Goal: Download file/media

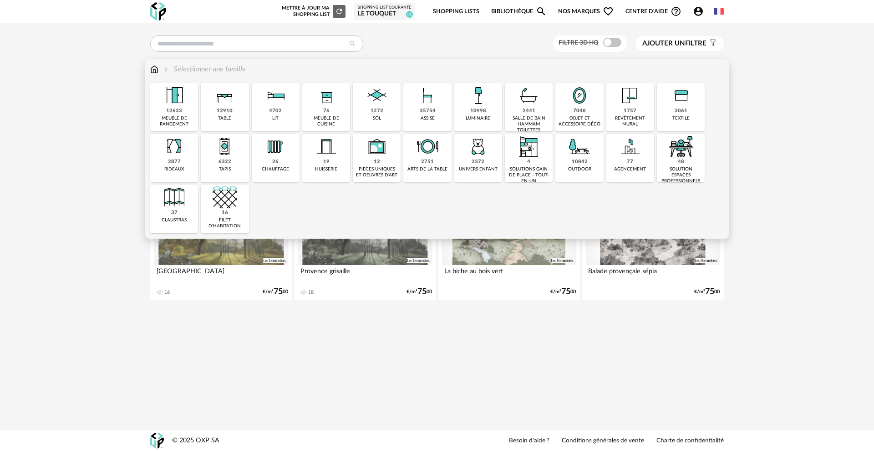
click at [436, 104] on img at bounding box center [427, 95] width 25 height 25
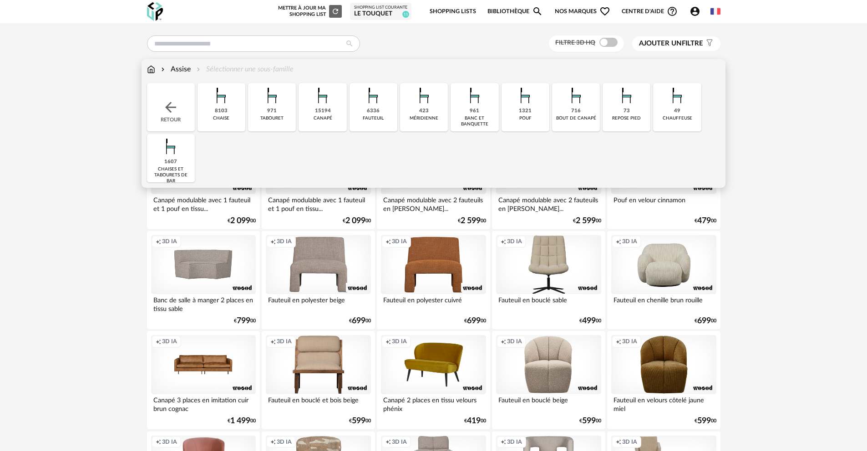
click at [382, 112] on div "6336 [GEOGRAPHIC_DATA]" at bounding box center [374, 107] width 48 height 48
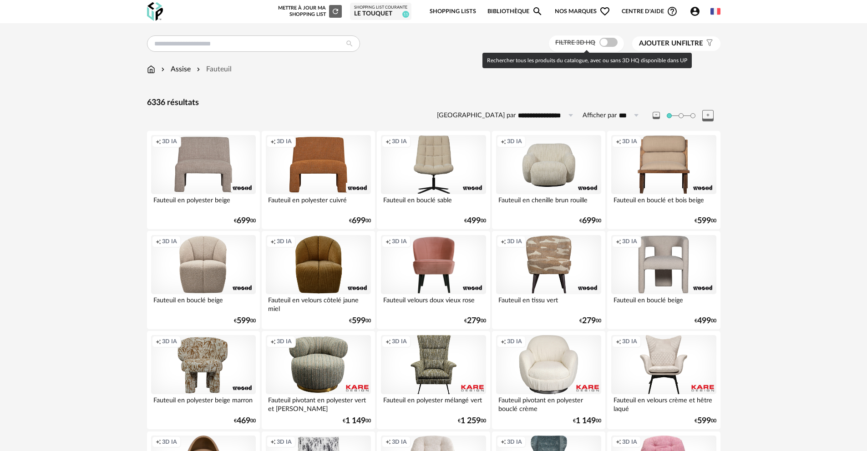
click at [611, 41] on span at bounding box center [608, 42] width 18 height 9
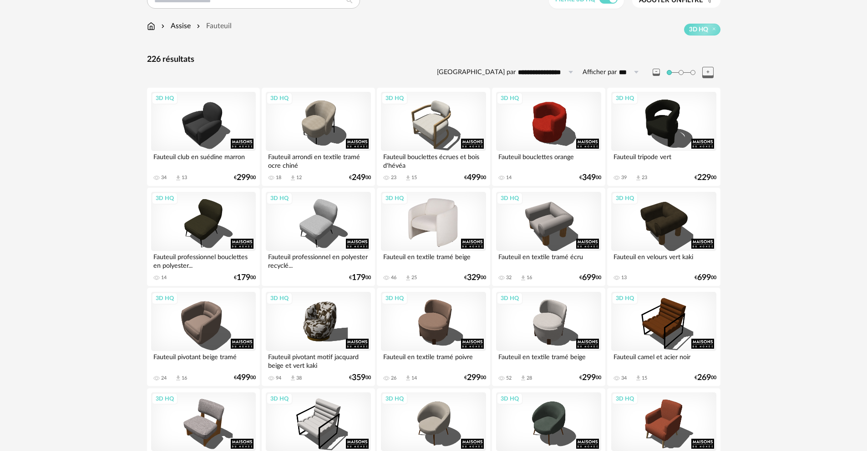
scroll to position [103, 0]
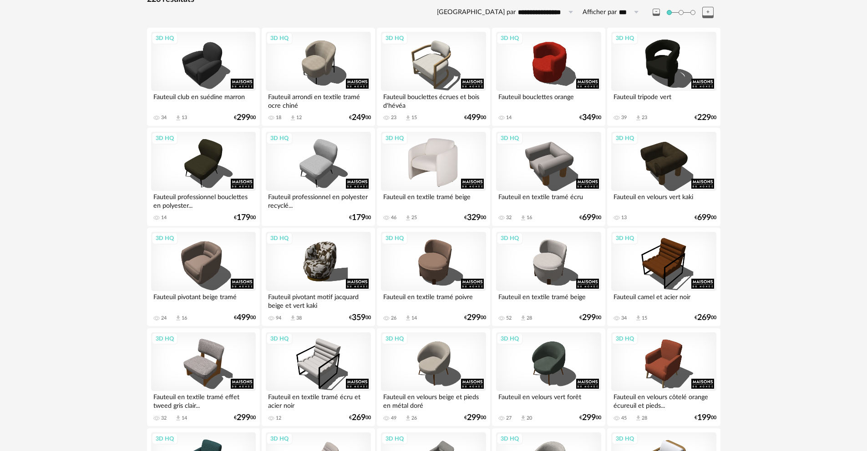
click at [444, 158] on div "3D HQ" at bounding box center [433, 161] width 105 height 59
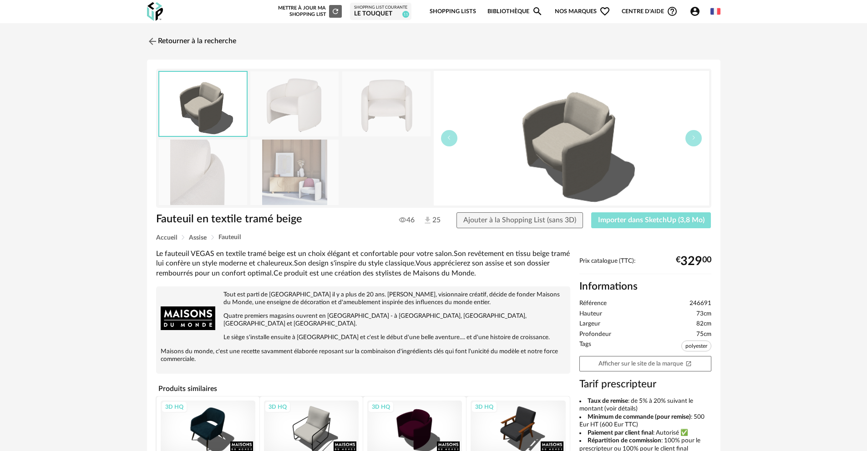
click at [619, 214] on button "Importer dans SketchUp (3,8 Mo)" at bounding box center [651, 221] width 120 height 16
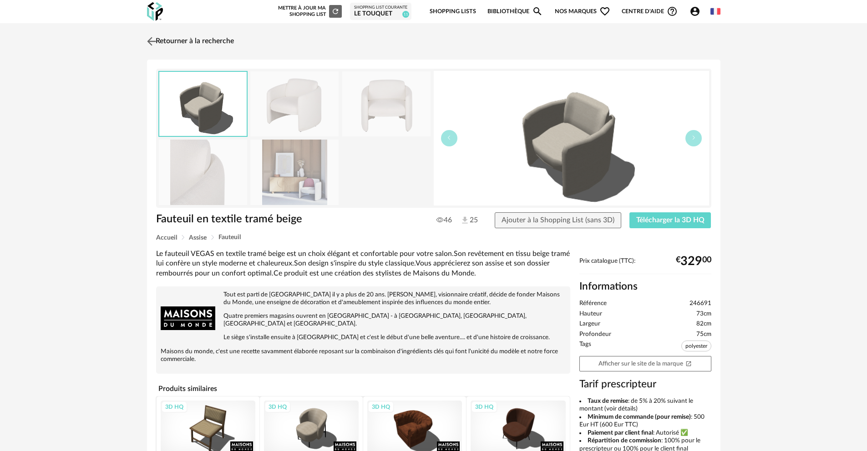
click at [213, 35] on link "Retourner à la recherche" at bounding box center [189, 41] width 89 height 20
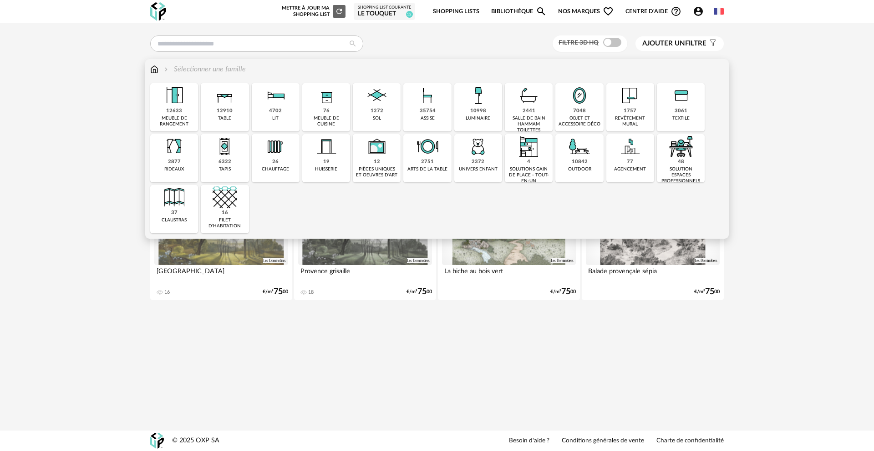
click at [223, 100] on img at bounding box center [225, 95] width 25 height 25
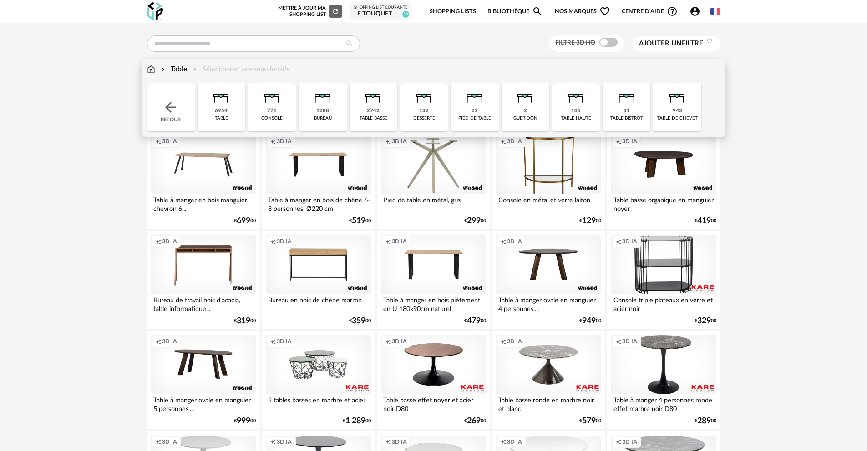
click at [376, 113] on div "2742" at bounding box center [373, 111] width 13 height 7
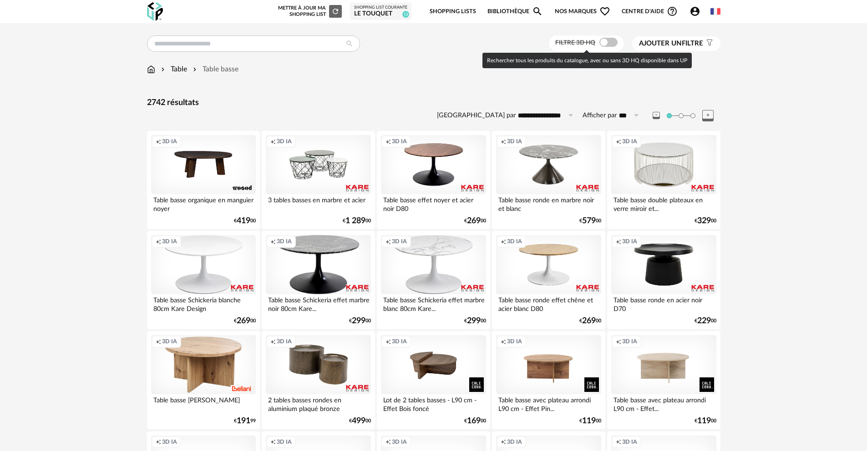
click at [603, 44] on span at bounding box center [608, 42] width 18 height 9
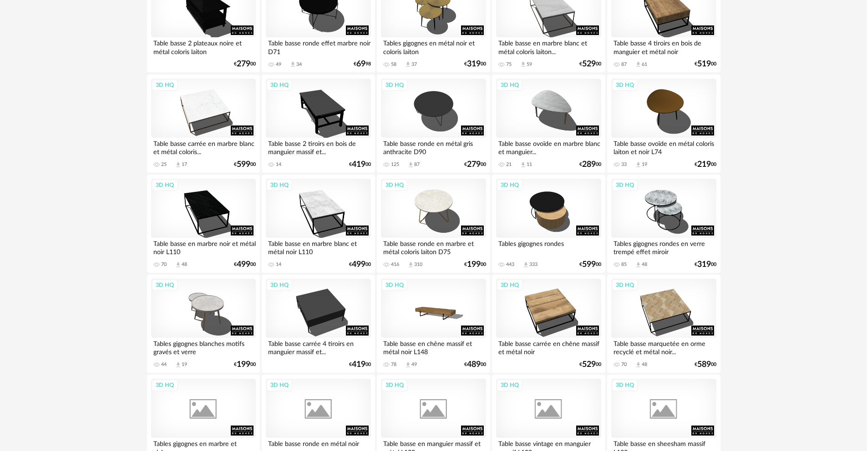
scroll to position [786, 0]
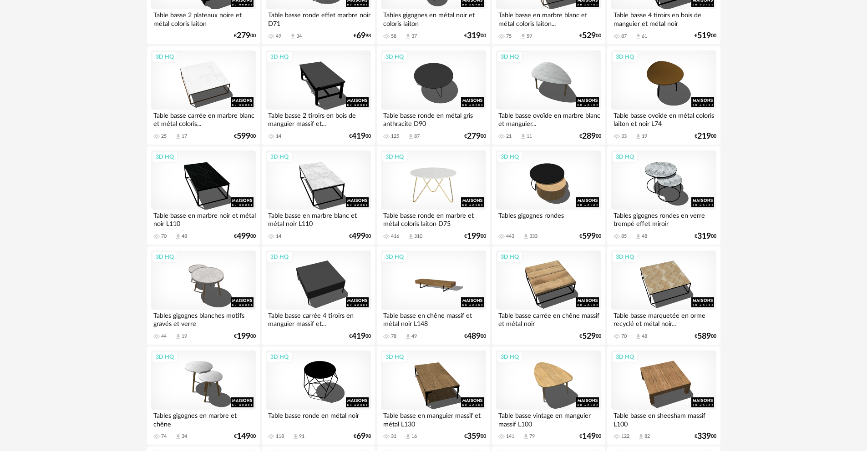
click at [440, 179] on div "3D HQ" at bounding box center [433, 180] width 105 height 59
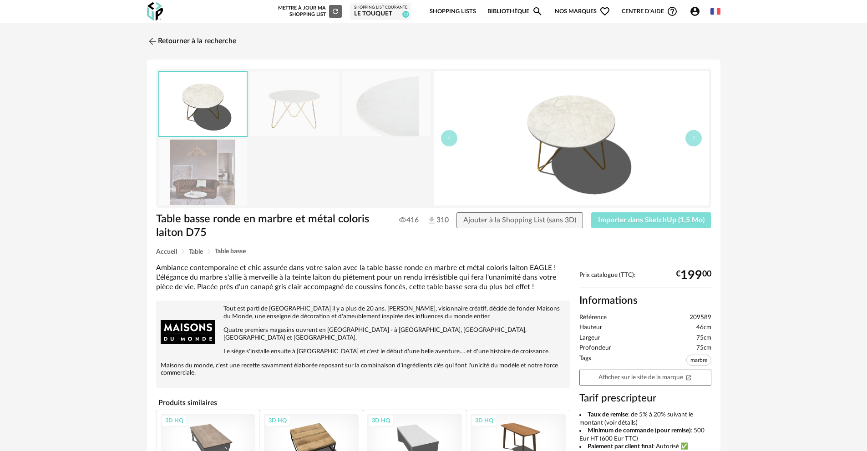
click at [651, 225] on button "Importer dans SketchUp (1,5 Mo)" at bounding box center [651, 221] width 120 height 16
